Goal: Task Accomplishment & Management: Manage account settings

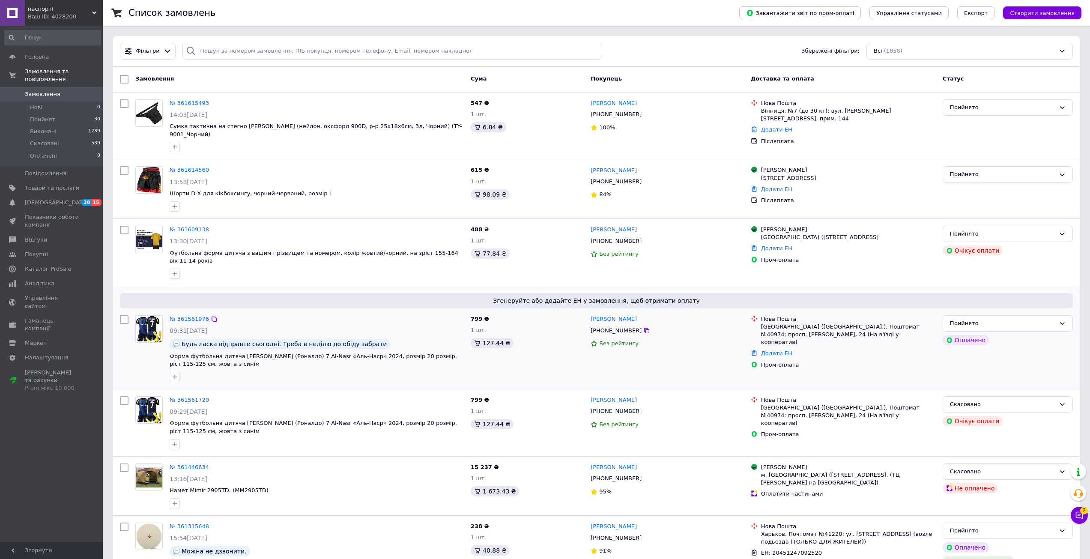
scroll to position [485, 0]
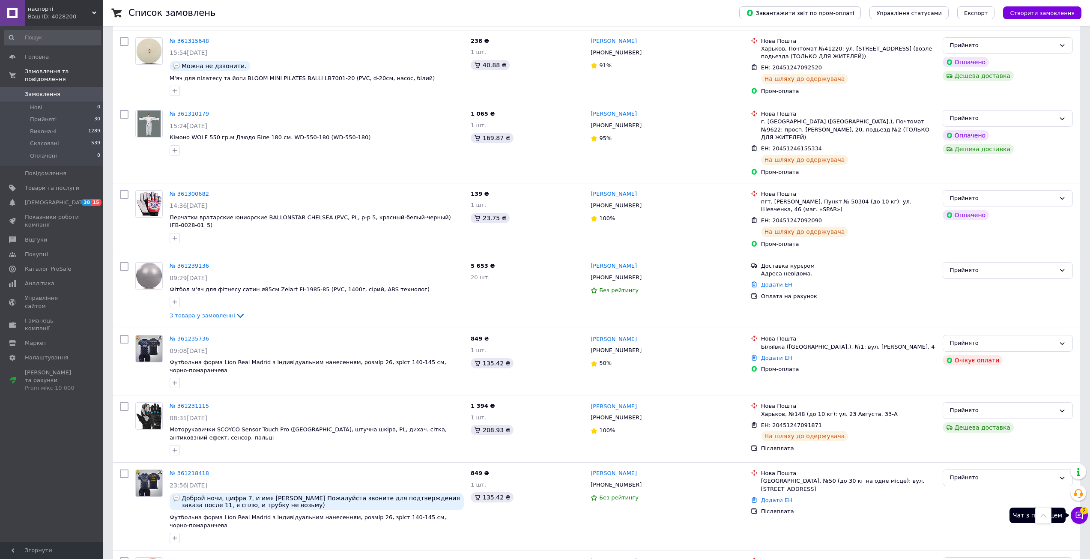
click at [1084, 513] on span "2" at bounding box center [1084, 511] width 8 height 8
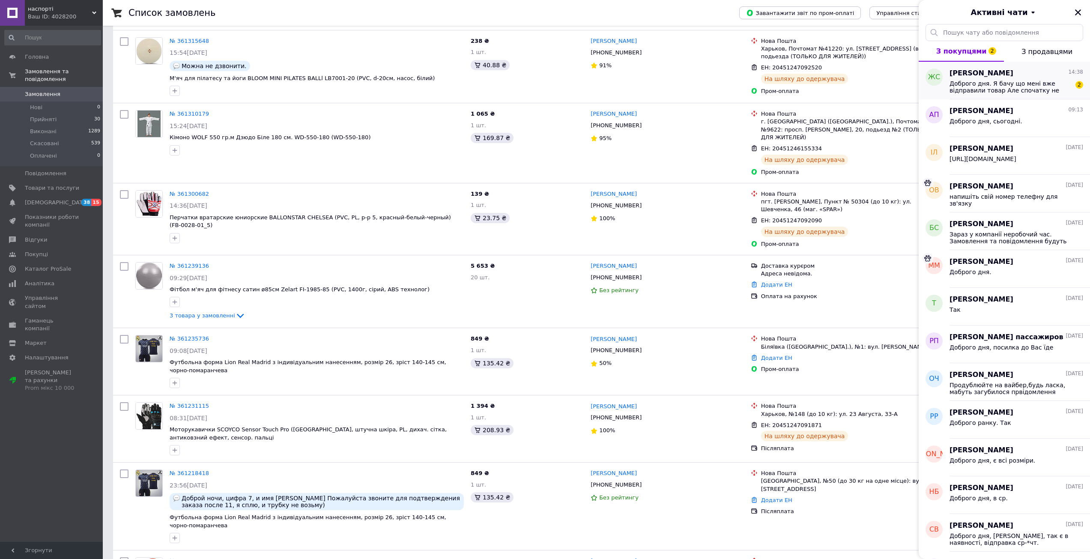
click at [982, 86] on span "Доброго дня. Я бачу що мені вже відправили товар Але спочатку не зателефонували…" at bounding box center [1011, 87] width 122 height 14
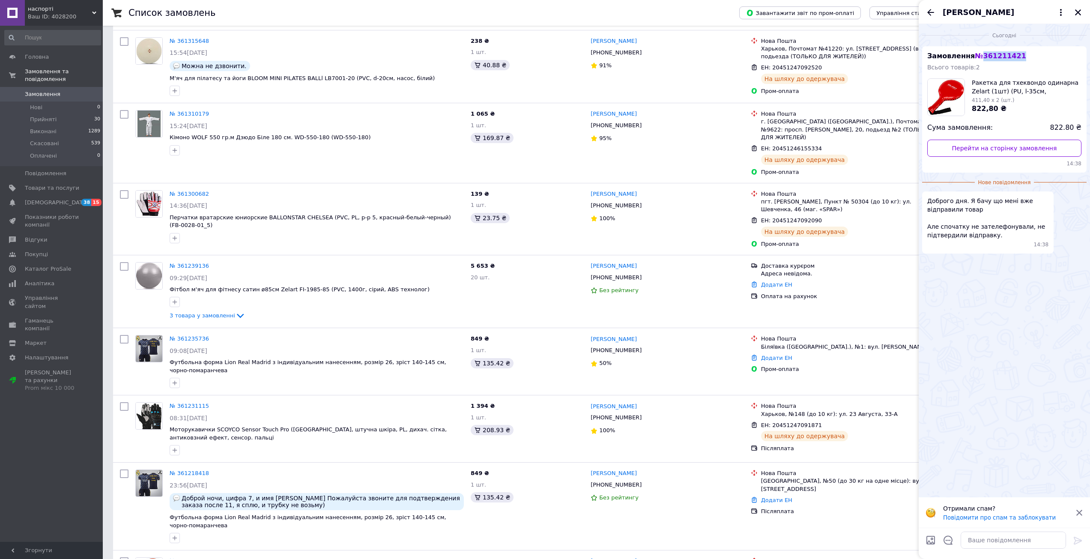
drag, startPoint x: 1028, startPoint y: 55, endPoint x: 979, endPoint y: 52, distance: 48.5
click at [979, 52] on div "Замовлення № 361211421 Всього товарів: 2 Ракетка для тхеквондо одинарна Zelart …" at bounding box center [1004, 109] width 164 height 126
copy span "361211421"
click at [970, 147] on link "Перейти на сторінку замовлення" at bounding box center [1004, 148] width 154 height 17
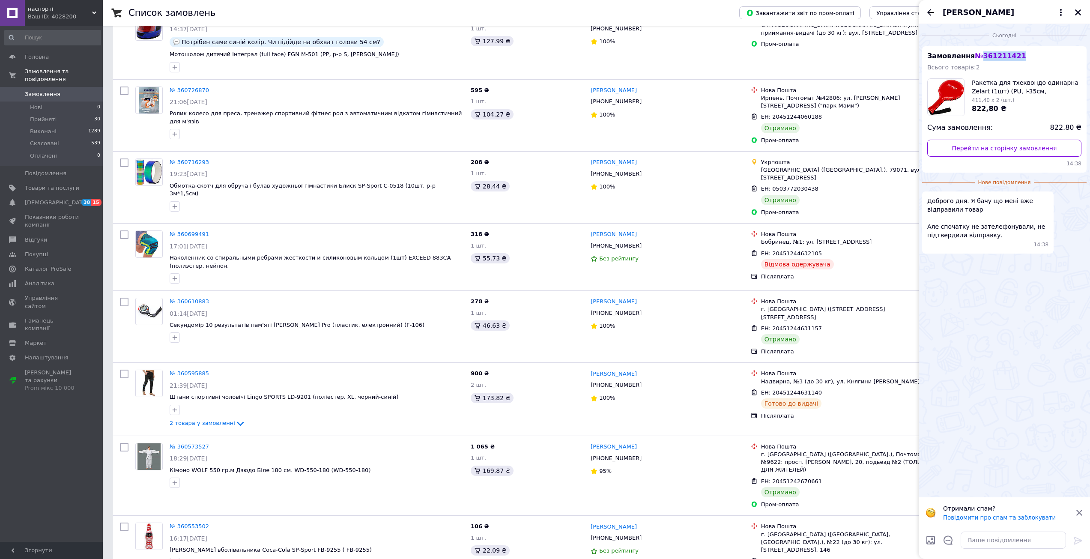
scroll to position [2913, 0]
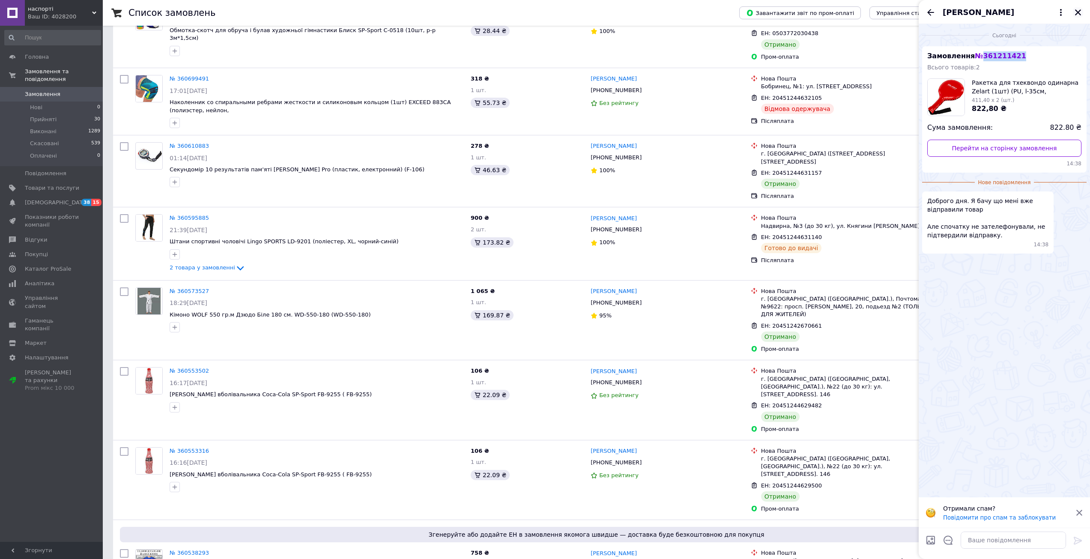
click at [1080, 16] on button "Закрити" at bounding box center [1078, 12] width 10 height 10
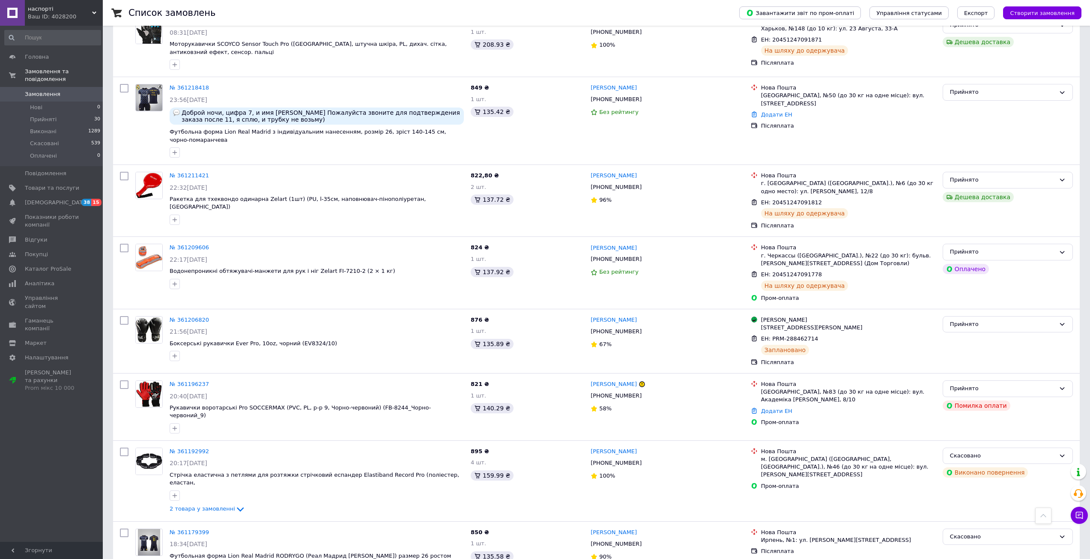
scroll to position [822, 0]
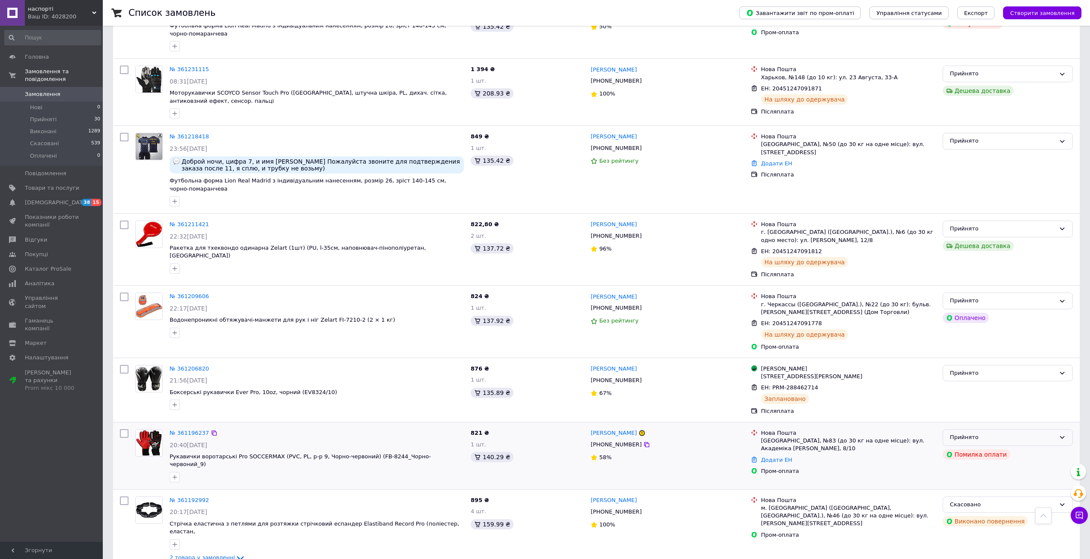
click at [967, 429] on div "Прийнято" at bounding box center [1008, 437] width 130 height 17
click at [954, 463] on li "Скасовано" at bounding box center [1007, 471] width 129 height 16
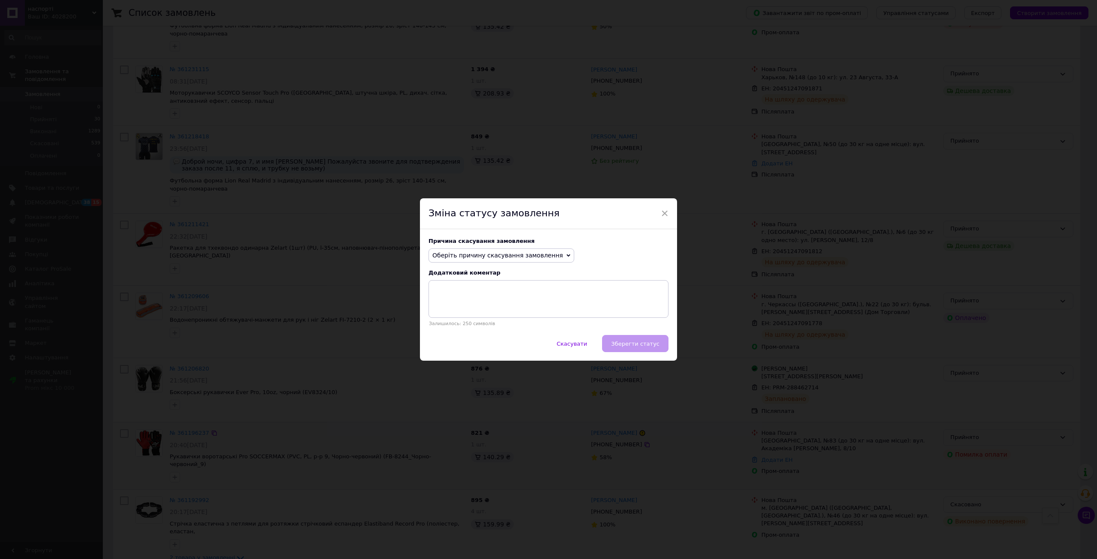
click at [442, 260] on span "Оберіть причину скасування замовлення" at bounding box center [501, 255] width 146 height 15
click at [440, 306] on li "На прохання покупця" at bounding box center [501, 308] width 145 height 12
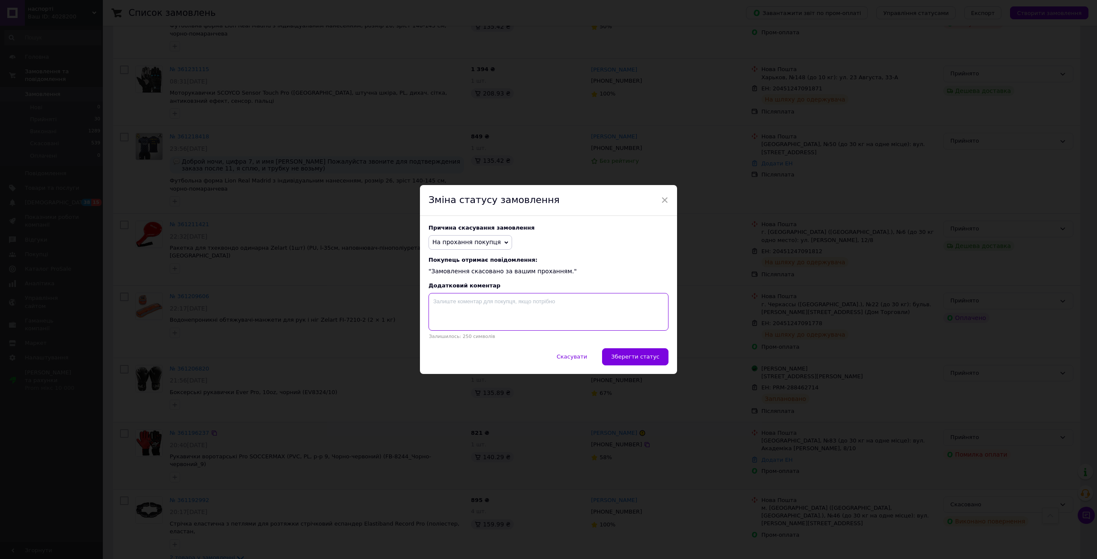
click at [441, 306] on textarea at bounding box center [548, 312] width 240 height 38
type textarea "+"
click at [629, 360] on span "Зберегти статус" at bounding box center [635, 356] width 48 height 6
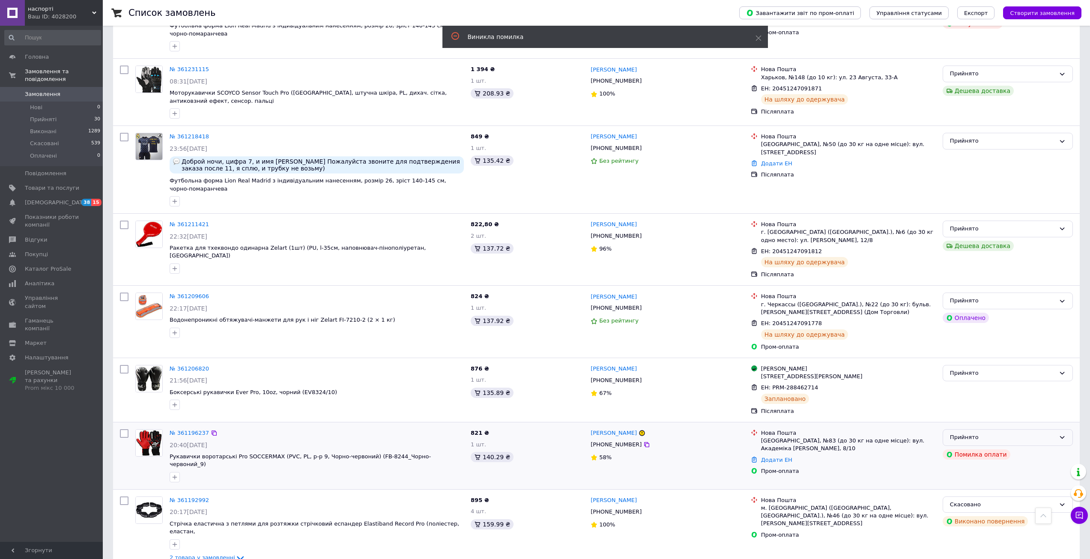
click at [954, 433] on div "Прийнято" at bounding box center [1002, 437] width 105 height 9
click at [954, 463] on li "Скасовано" at bounding box center [1007, 471] width 129 height 16
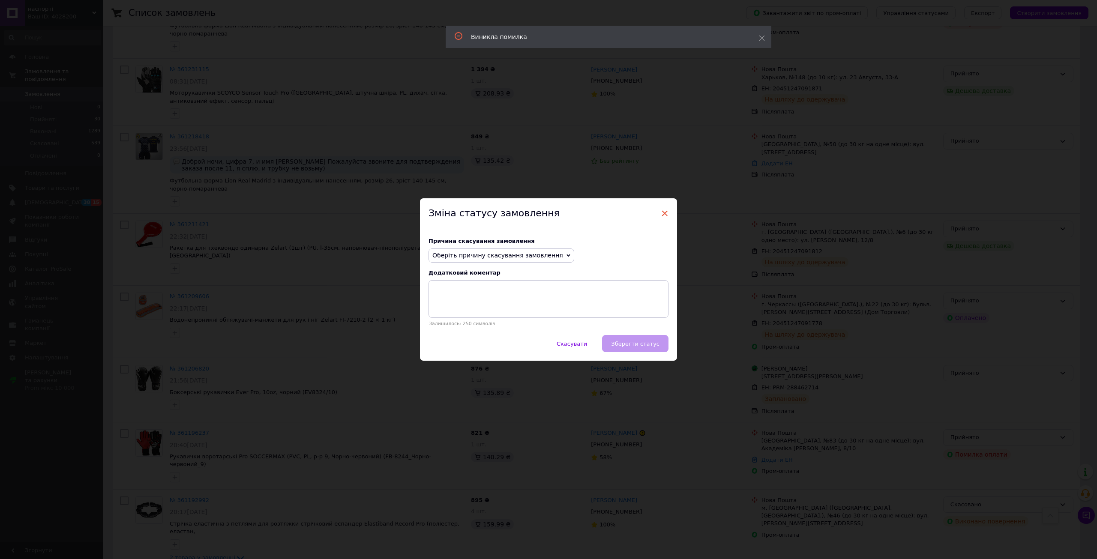
click at [661, 209] on span "×" at bounding box center [665, 213] width 8 height 15
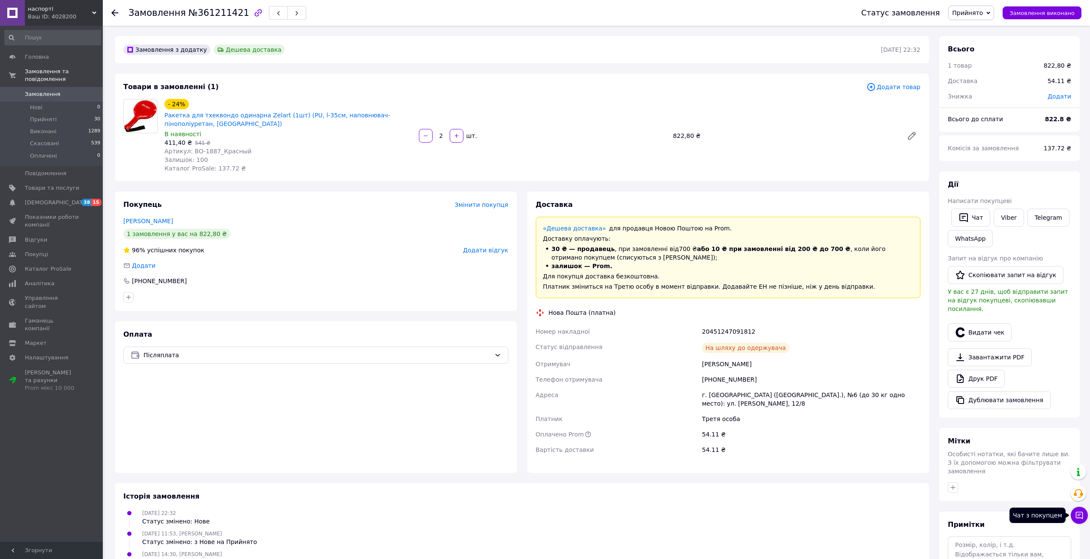
click at [1072, 517] on button "Чат з покупцем" at bounding box center [1079, 515] width 17 height 17
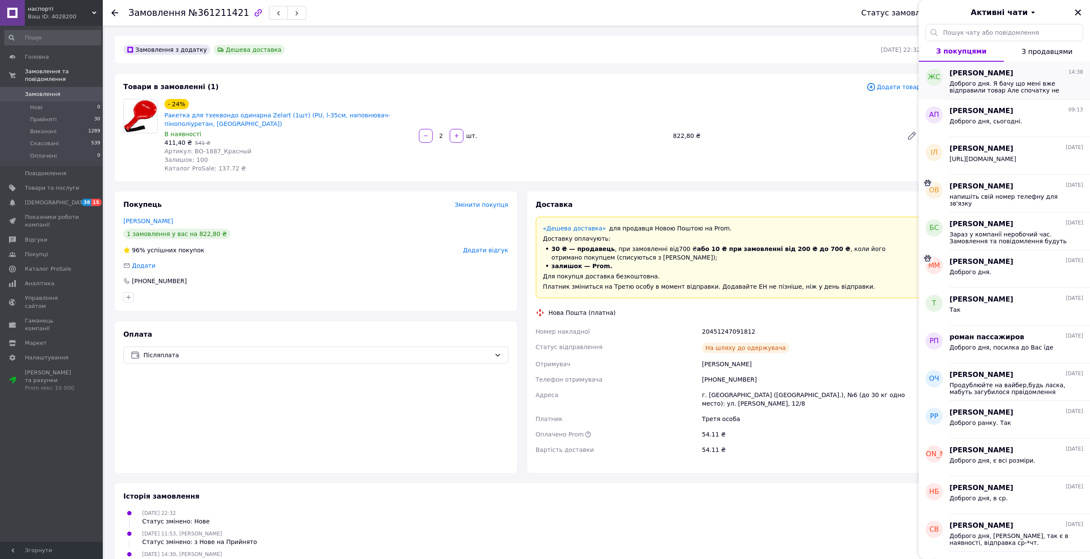
click at [982, 83] on span "Доброго дня. Я бачу що мені вже відправили товар Але спочатку не зателефонували…" at bounding box center [1011, 87] width 122 height 14
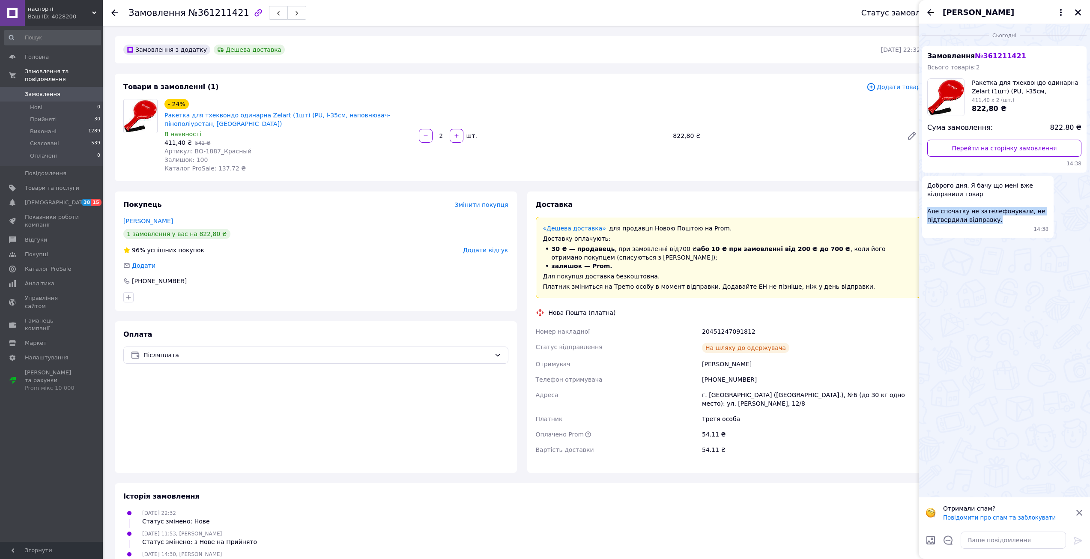
drag, startPoint x: 927, startPoint y: 211, endPoint x: 998, endPoint y: 221, distance: 71.1
click at [998, 221] on span "Доброго дня. Я бачу що мені вже відправили товар Але спочатку не зателефонували…" at bounding box center [987, 202] width 121 height 43
click at [983, 284] on div "Сьогодні Замовлення № 361211421 Всього товарів: 2 Ракетка для тхеквондо одинарн…" at bounding box center [1004, 260] width 171 height 473
click at [1076, 11] on icon "Закрити" at bounding box center [1078, 12] width 6 height 6
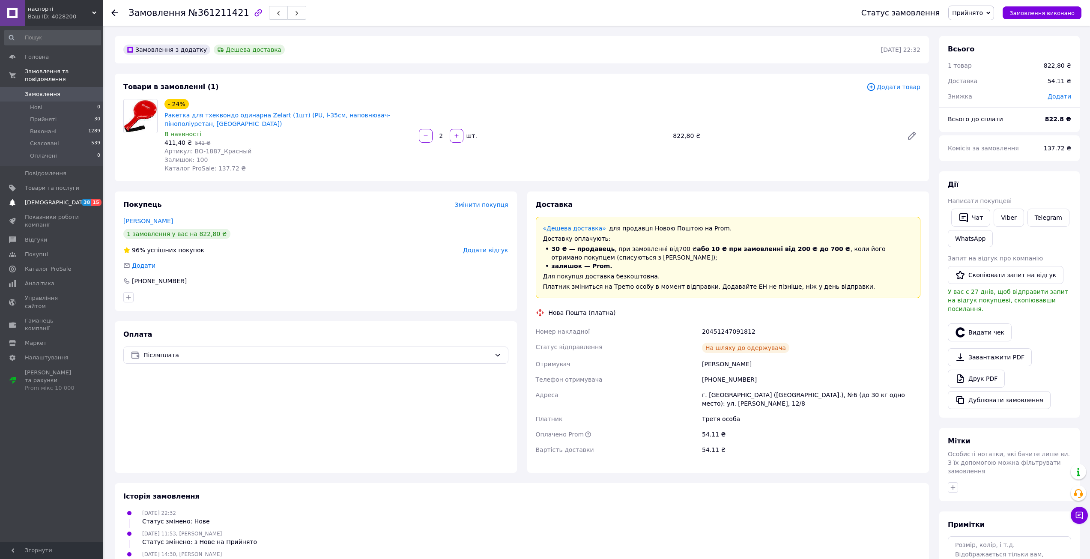
click at [44, 199] on span "[DEMOGRAPHIC_DATA]" at bounding box center [56, 203] width 63 height 8
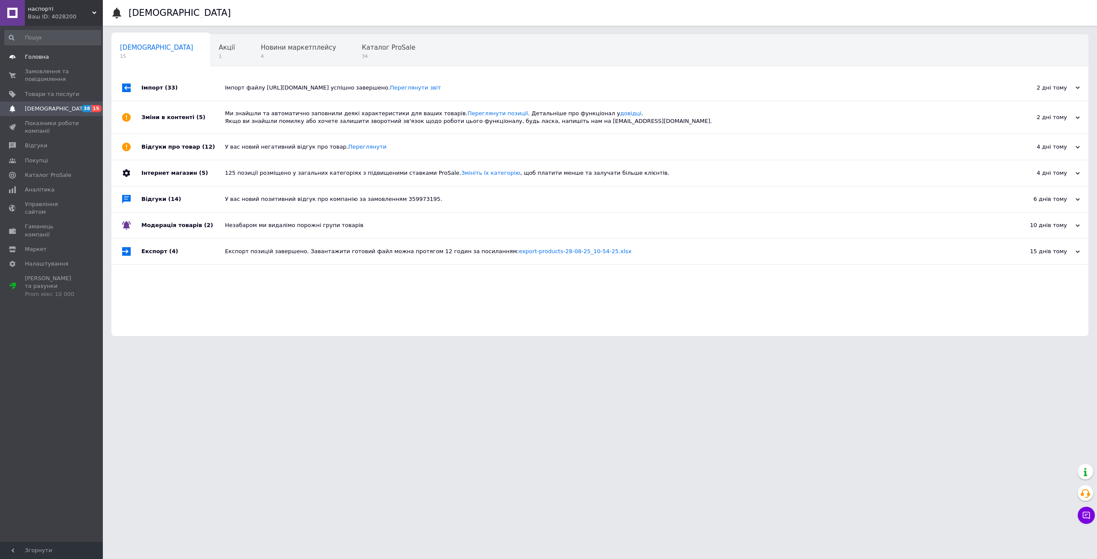
click at [52, 55] on span "Головна" at bounding box center [52, 57] width 54 height 8
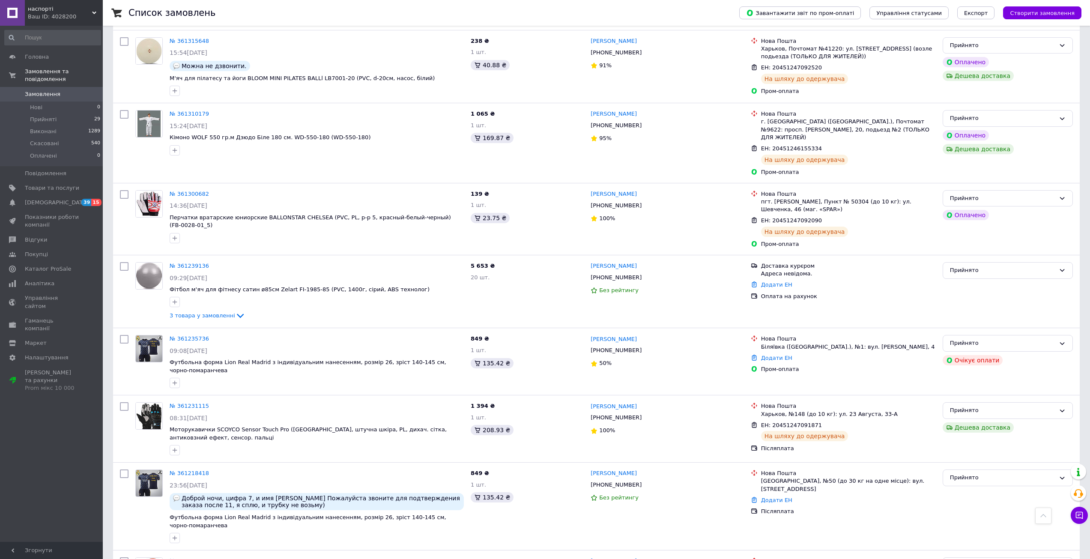
scroll to position [971, 0]
